Goal: Information Seeking & Learning: Learn about a topic

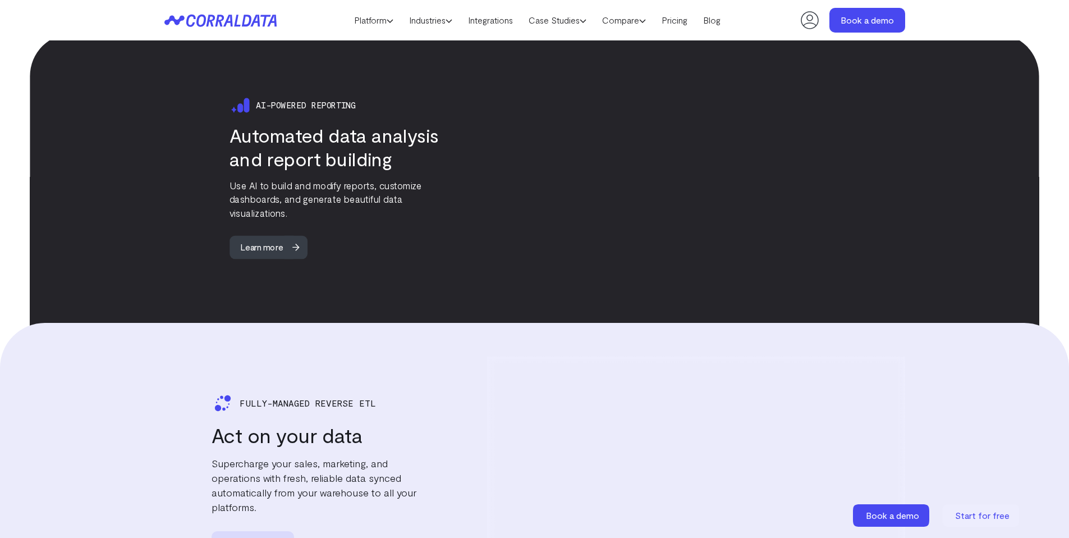
scroll to position [1807, 0]
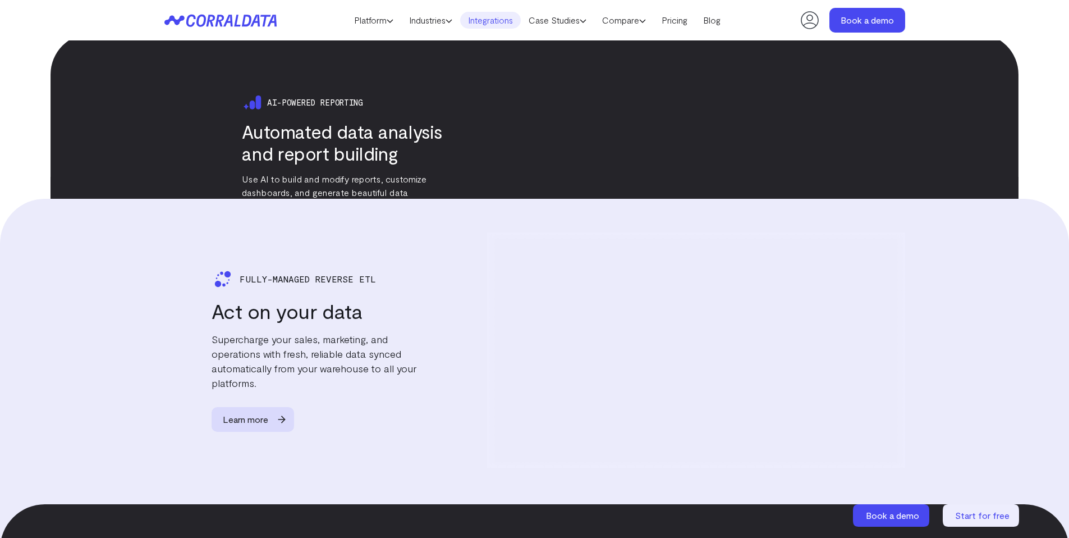
click at [482, 16] on link "Integrations" at bounding box center [490, 20] width 61 height 17
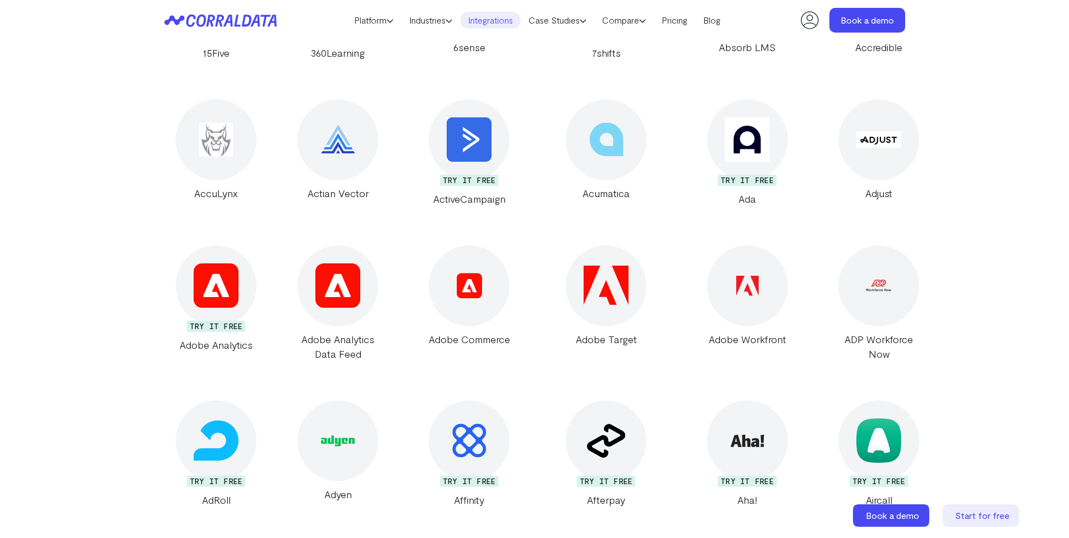
scroll to position [12, 0]
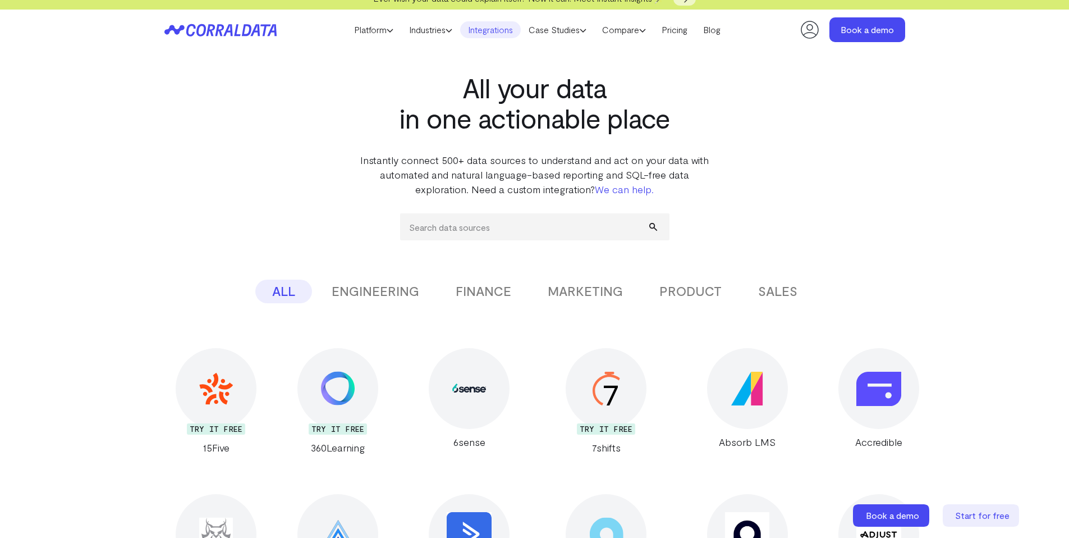
drag, startPoint x: 638, startPoint y: 279, endPoint x: 590, endPoint y: 296, distance: 51.1
click at [638, 280] on div "ALL ENGINEERING FINANCE MARKETING PRODUCT SALES" at bounding box center [534, 292] width 741 height 24
click at [590, 296] on button "MARKETING" at bounding box center [585, 292] width 109 height 24
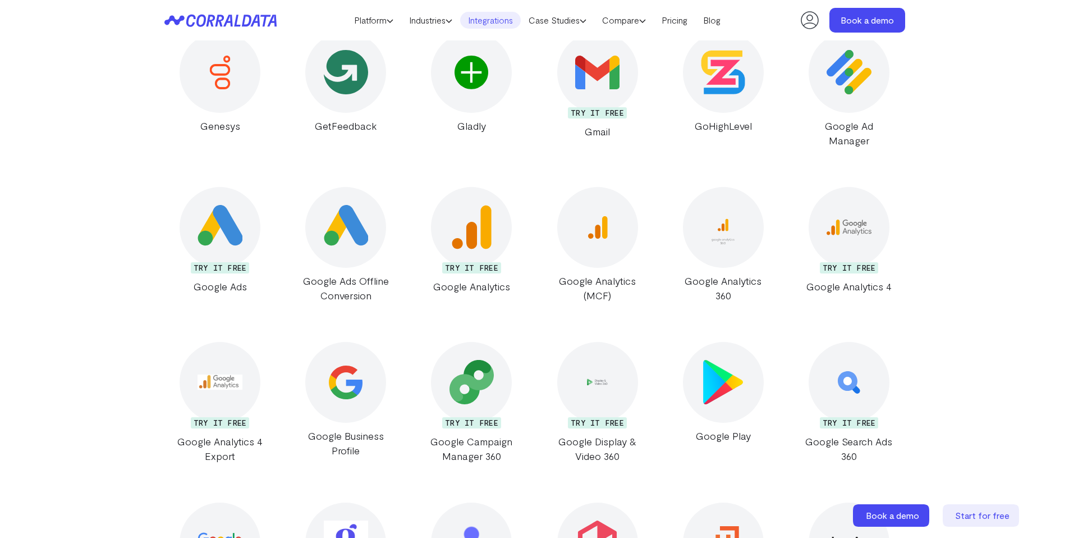
scroll to position [2540, 0]
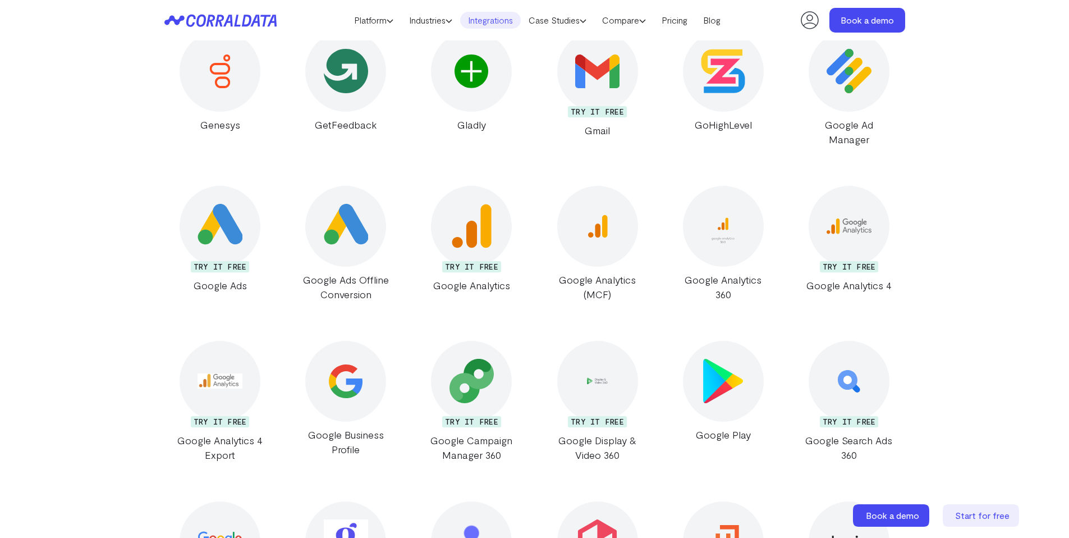
click at [741, 106] on div at bounding box center [723, 71] width 81 height 81
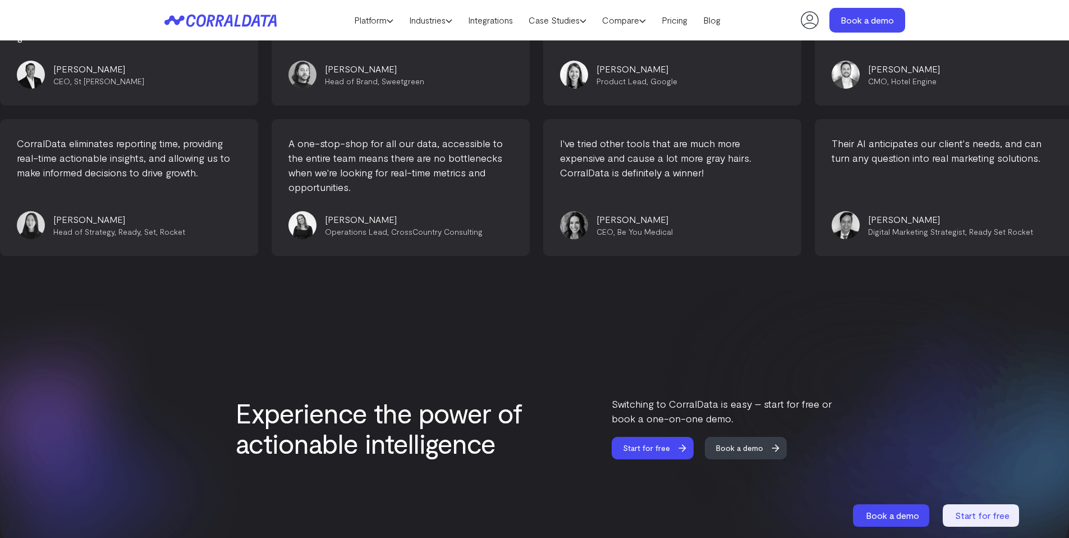
scroll to position [3148, 0]
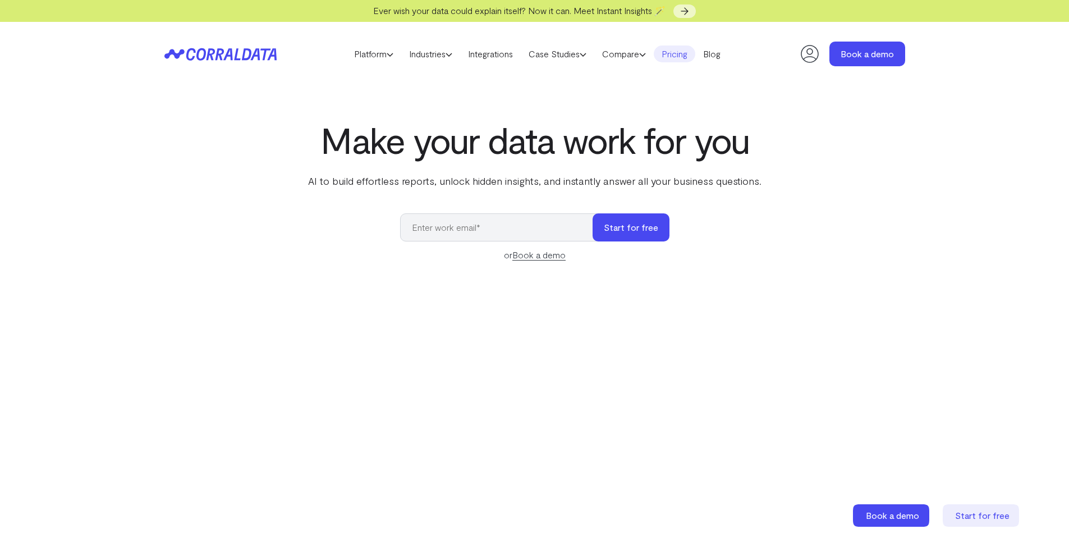
click at [693, 50] on link "Pricing" at bounding box center [675, 53] width 42 height 17
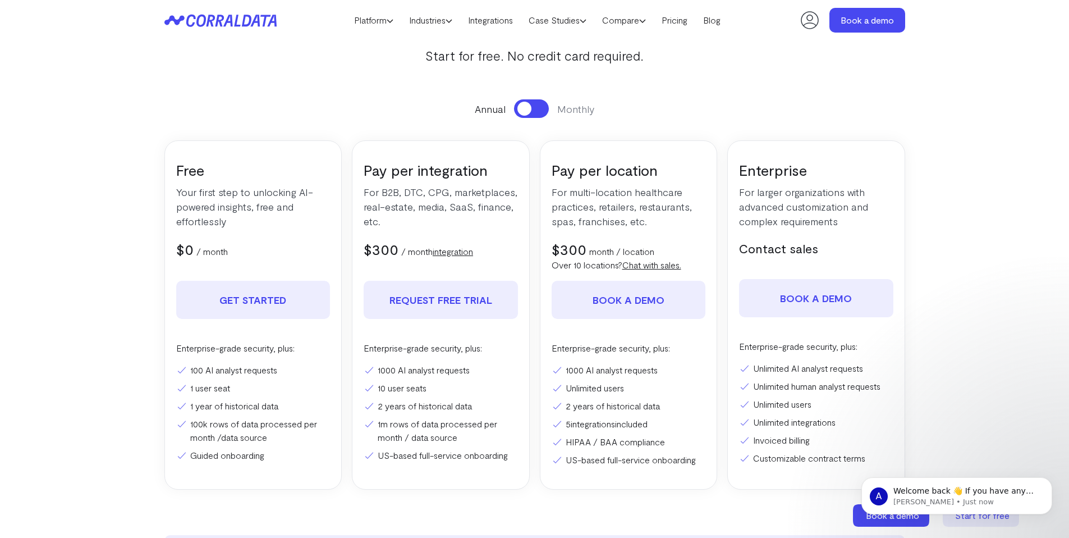
drag, startPoint x: 549, startPoint y: 266, endPoint x: 626, endPoint y: 266, distance: 76.3
click at [626, 266] on div "Pay per location For multi-location healthcare practices, retailers, restaurant…" at bounding box center [629, 314] width 178 height 349
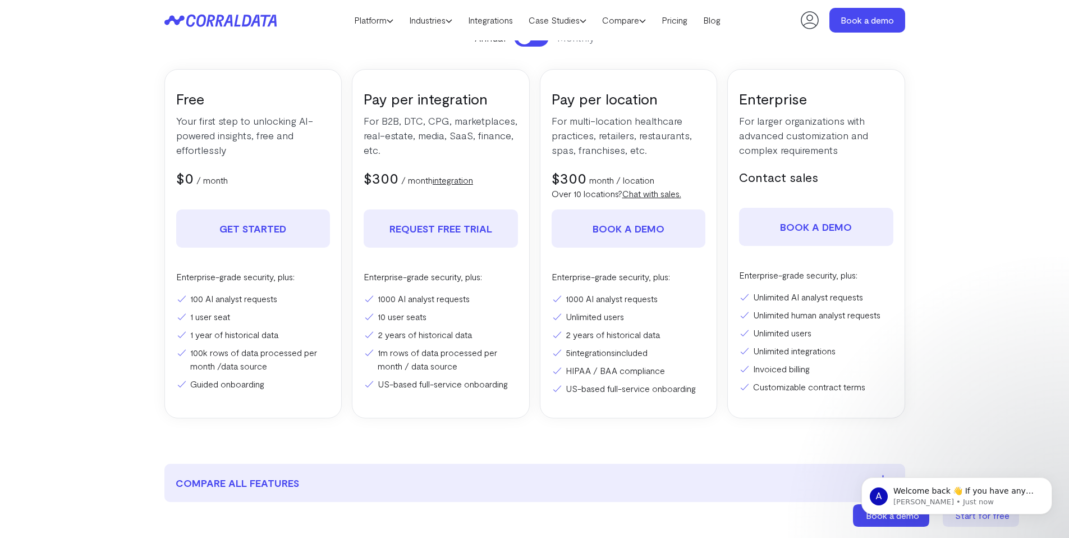
scroll to position [196, 0]
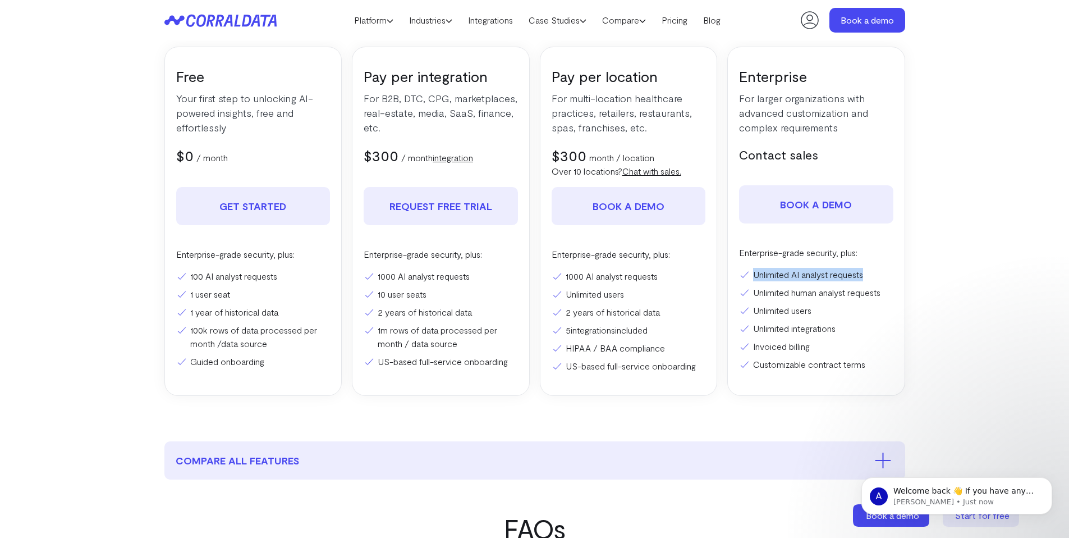
drag, startPoint x: 738, startPoint y: 268, endPoint x: 893, endPoint y: 274, distance: 155.0
click at [893, 274] on div "Enterprise For larger organizations with advanced customization and complex req…" at bounding box center [816, 221] width 178 height 349
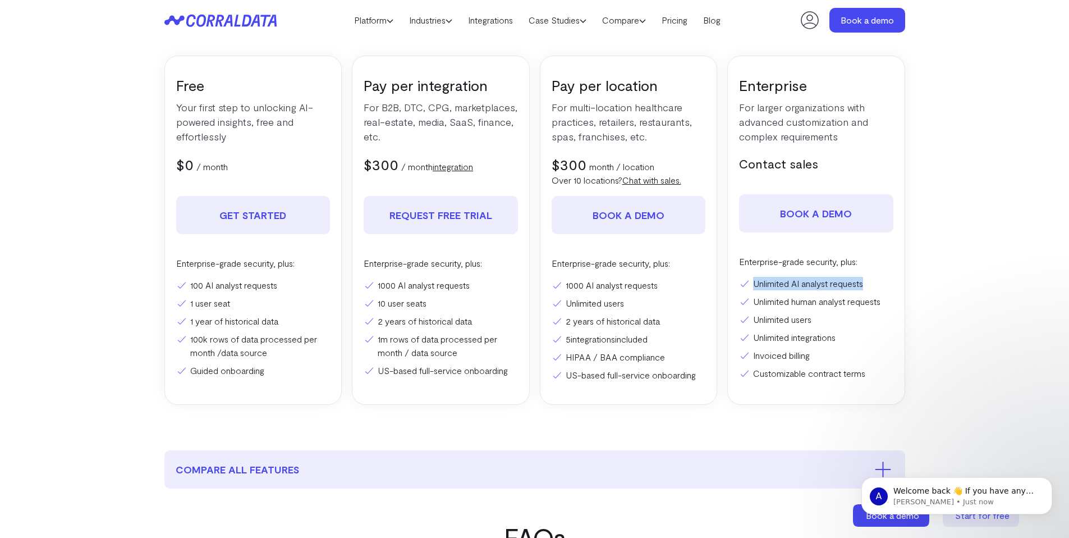
scroll to position [0, 0]
